Goal: Check status: Check status

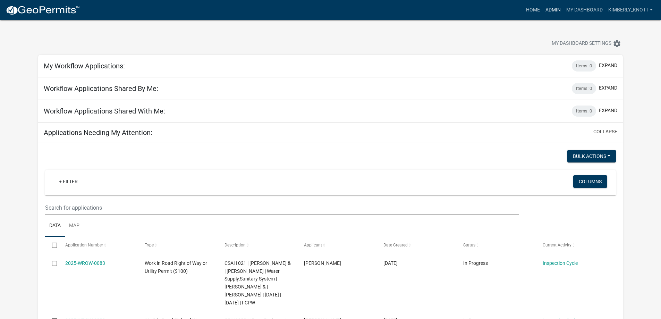
click at [549, 6] on link "Admin" at bounding box center [553, 9] width 21 height 13
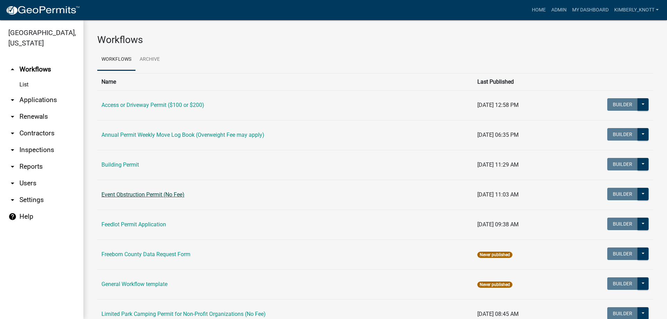
click at [154, 191] on link "Event Obstruction Permit (No Fee)" at bounding box center [142, 194] width 83 height 7
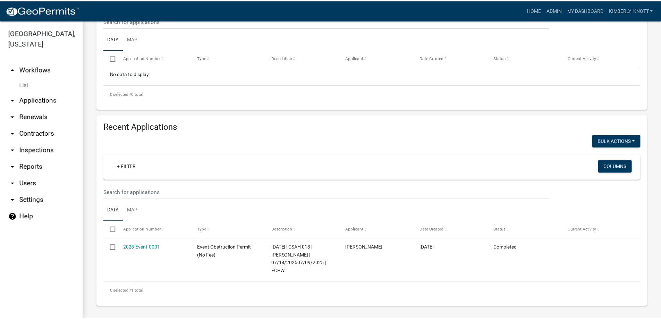
scroll to position [163, 0]
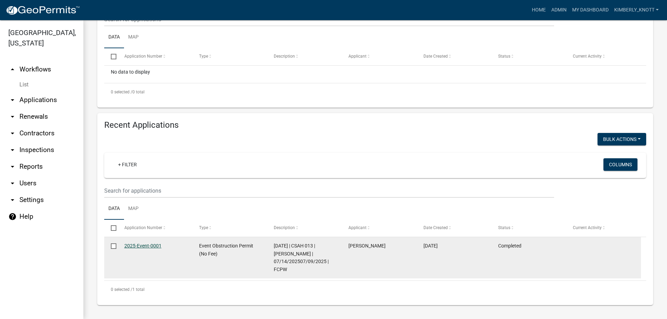
click at [149, 245] on link "2025-Event-0001" at bounding box center [142, 246] width 37 height 6
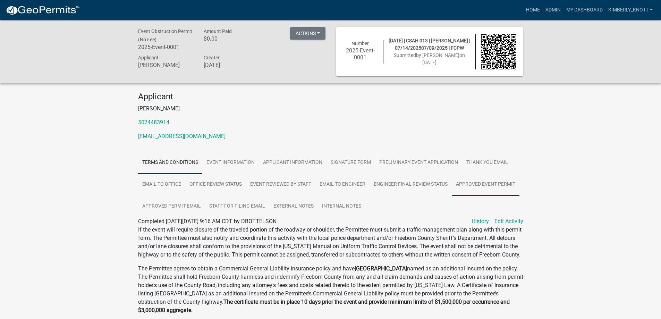
click at [491, 184] on link "Approved Event Permit" at bounding box center [486, 185] width 68 height 22
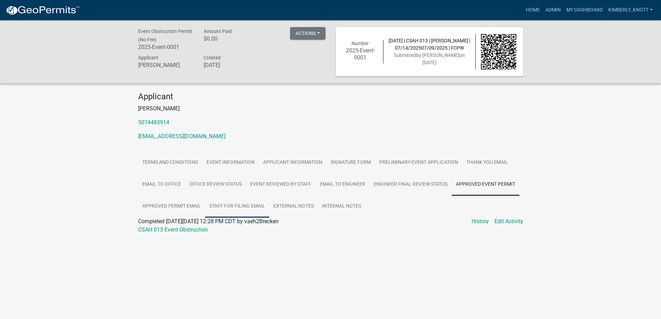
click at [239, 206] on link "Staff for Filing Email" at bounding box center [237, 206] width 64 height 22
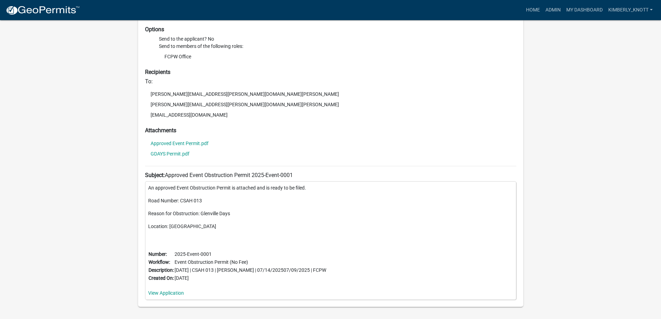
scroll to position [243, 0]
click at [196, 142] on link "Approved Event Permit.pdf" at bounding box center [180, 143] width 58 height 5
click at [174, 154] on link "GDAYS Permit.pdf" at bounding box center [170, 153] width 39 height 5
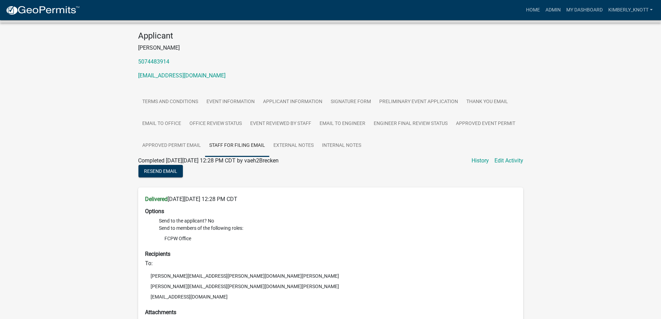
scroll to position [0, 0]
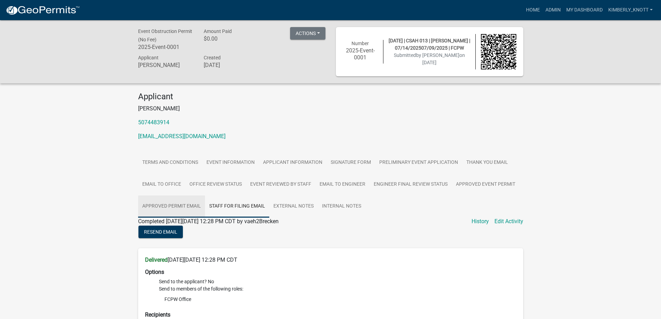
click at [177, 207] on link "Approved Permit Email" at bounding box center [171, 206] width 67 height 22
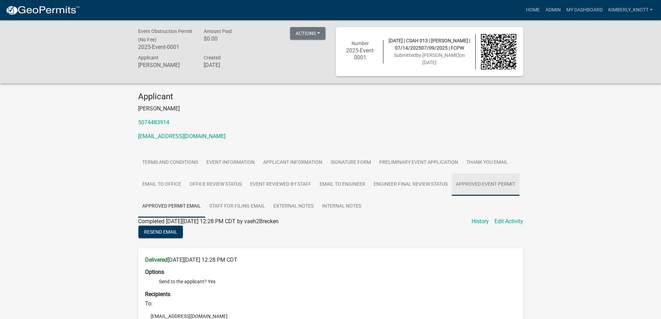
click at [491, 181] on link "Approved Event Permit" at bounding box center [486, 185] width 68 height 22
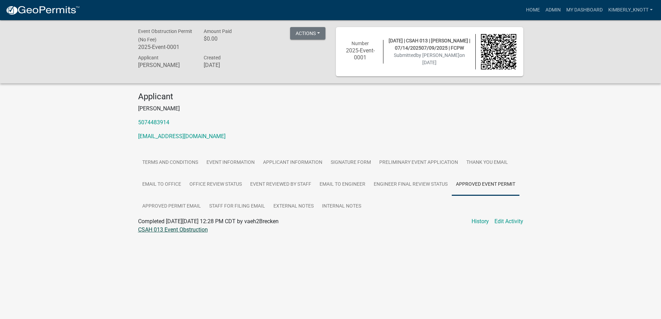
click at [183, 230] on link "CSAH 013 Event Obstruction" at bounding box center [173, 229] width 70 height 7
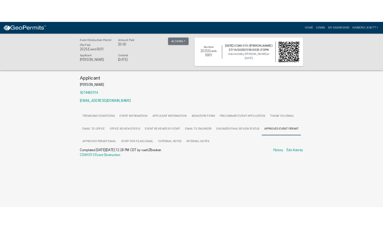
scroll to position [20, 0]
